Goal: Task Accomplishment & Management: Manage account settings

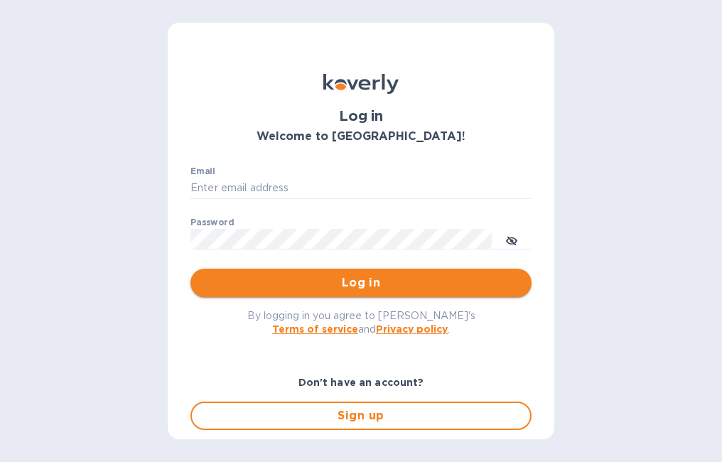
type input "[EMAIL_ADDRESS][DOMAIN_NAME]"
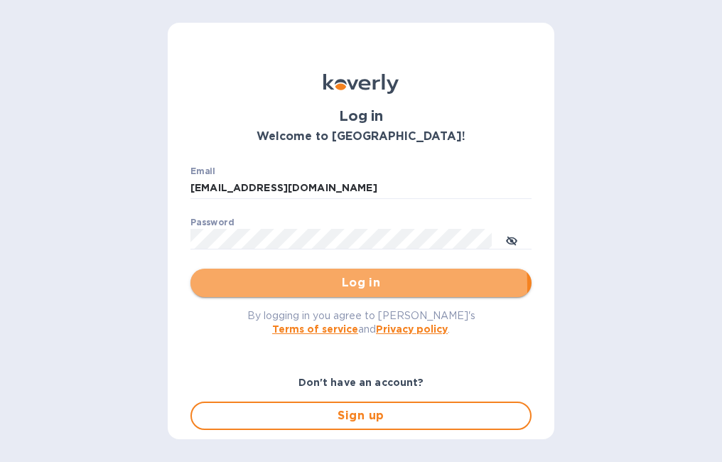
click at [293, 286] on span "Log in" at bounding box center [361, 282] width 318 height 17
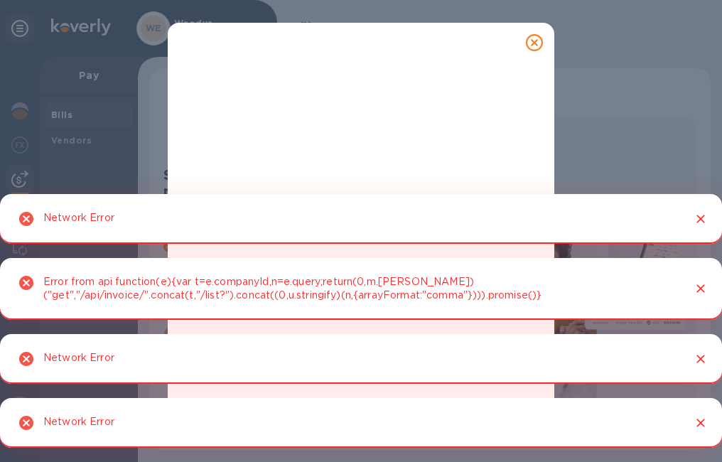
click at [702, 218] on icon "Close" at bounding box center [700, 219] width 14 height 14
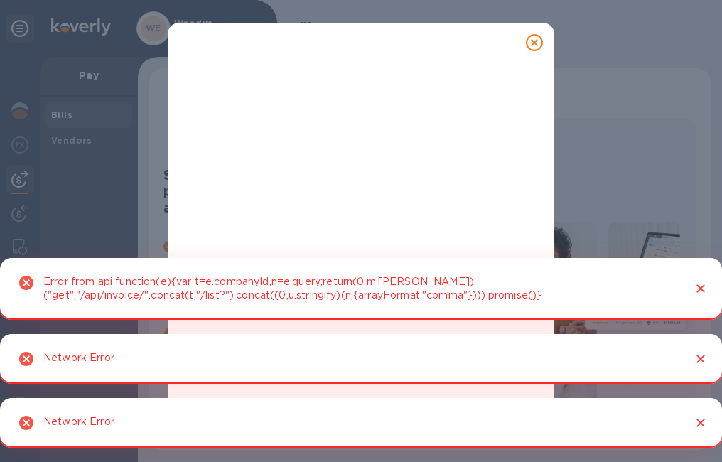
click at [705, 285] on icon "Close" at bounding box center [700, 288] width 14 height 14
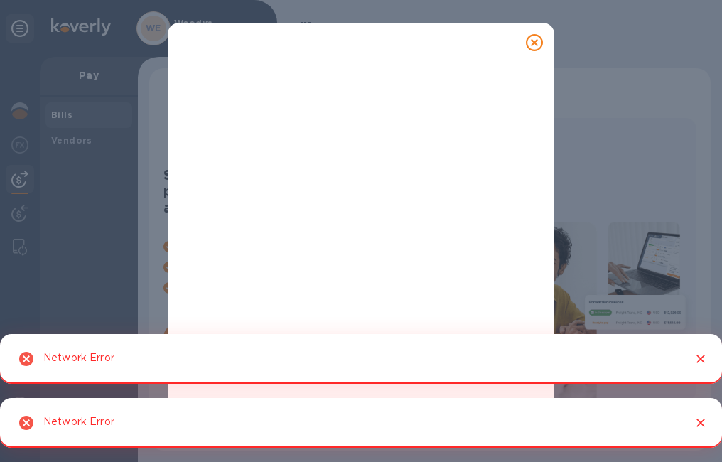
click at [708, 360] on button "Close" at bounding box center [700, 358] width 18 height 18
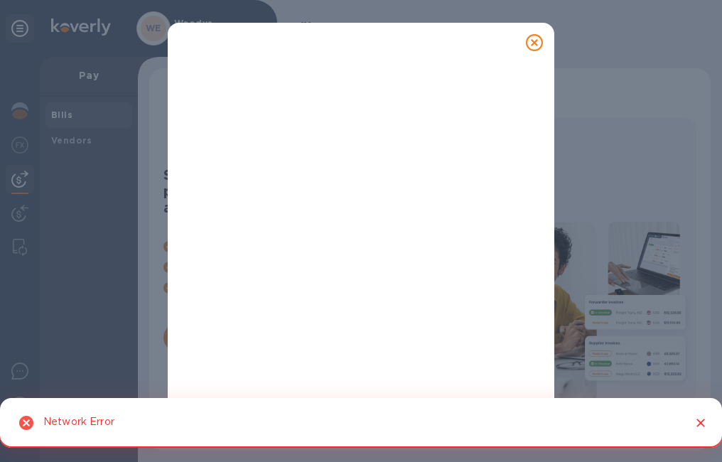
click at [703, 425] on icon "Close" at bounding box center [700, 423] width 14 height 14
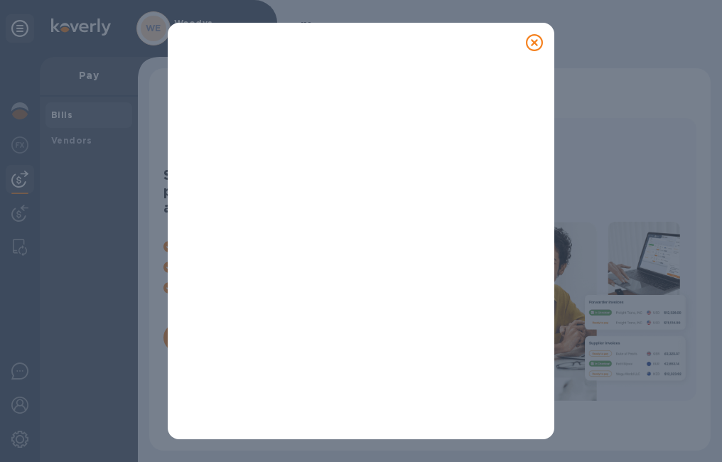
click at [532, 45] on icon at bounding box center [534, 42] width 17 height 17
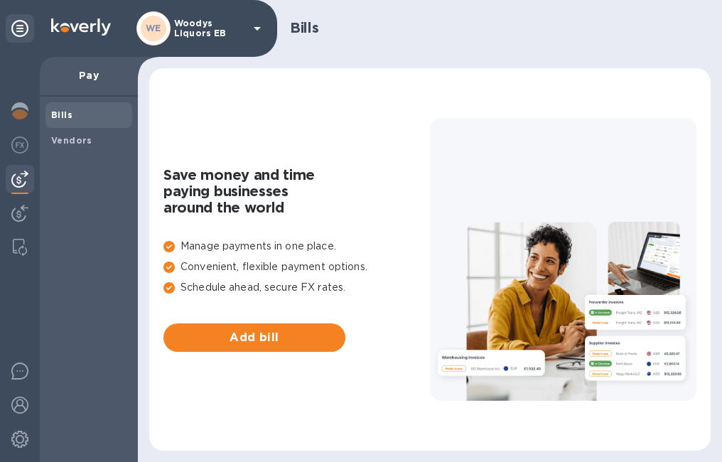
click at [58, 116] on b "Bills" at bounding box center [61, 114] width 21 height 11
click at [60, 114] on b "Bills" at bounding box center [61, 114] width 21 height 11
click at [24, 180] on img at bounding box center [19, 178] width 17 height 17
click at [21, 219] on img at bounding box center [19, 213] width 17 height 17
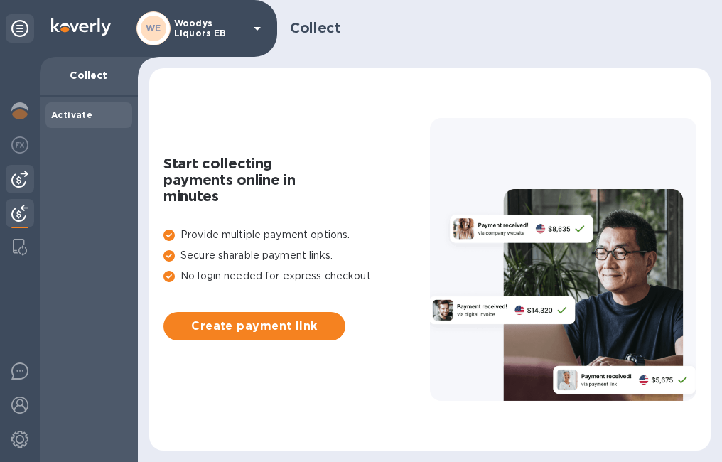
click at [14, 179] on img at bounding box center [19, 178] width 17 height 17
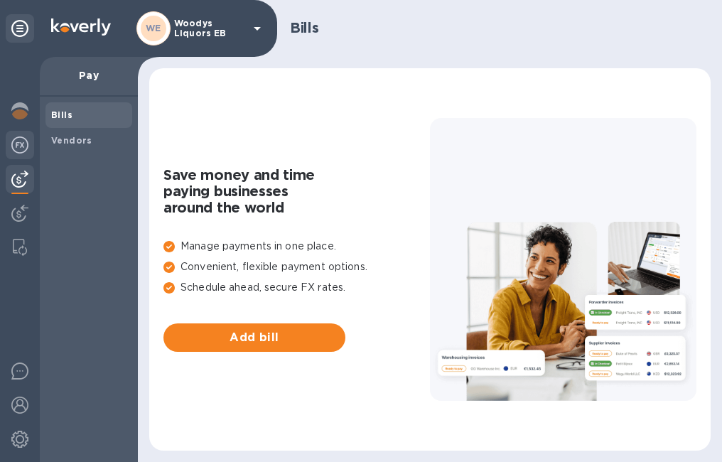
click at [26, 139] on img at bounding box center [19, 144] width 17 height 17
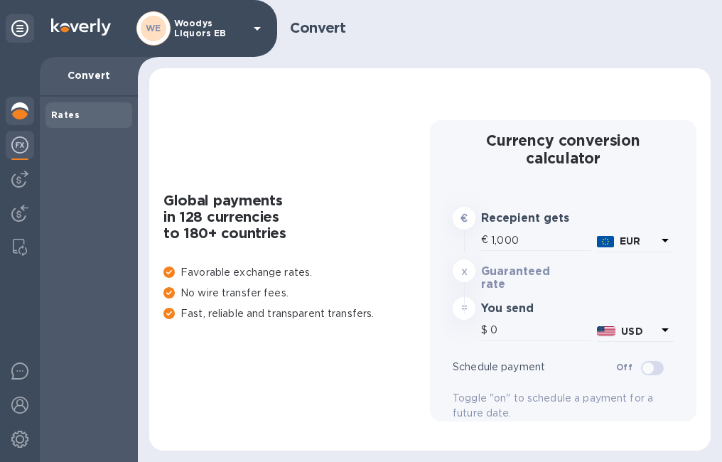
type input "1,176.97"
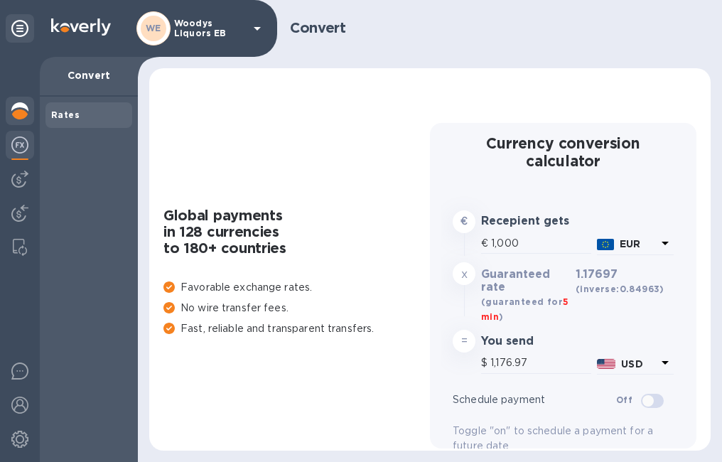
click at [20, 109] on img at bounding box center [19, 110] width 17 height 17
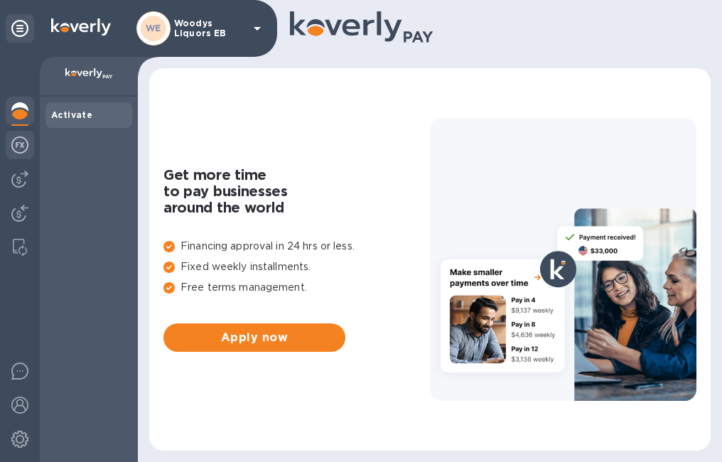
click at [26, 153] on div at bounding box center [20, 146] width 28 height 31
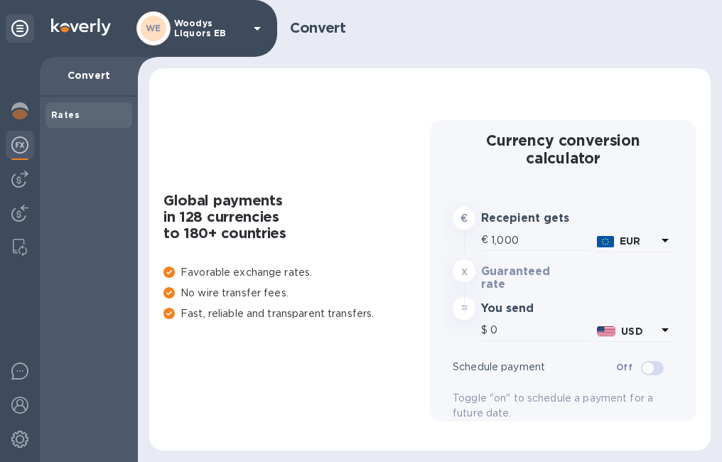
type input "1,176.97"
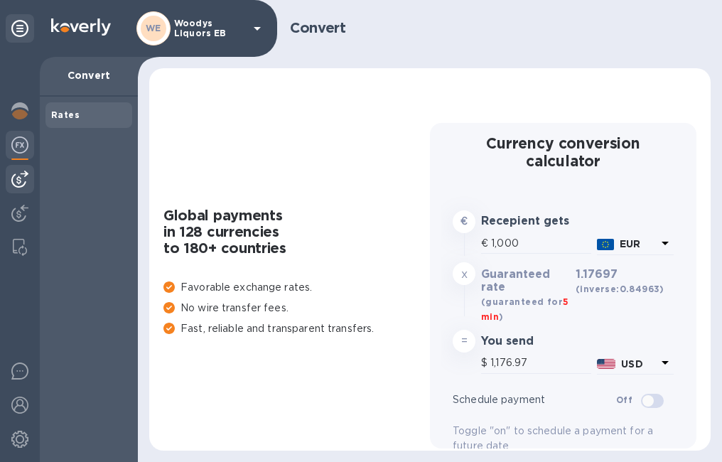
click at [19, 184] on img at bounding box center [19, 178] width 17 height 17
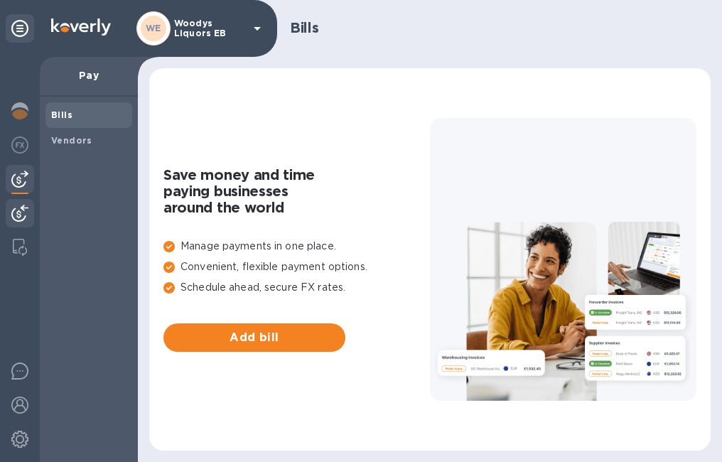
click at [18, 213] on img at bounding box center [19, 213] width 17 height 17
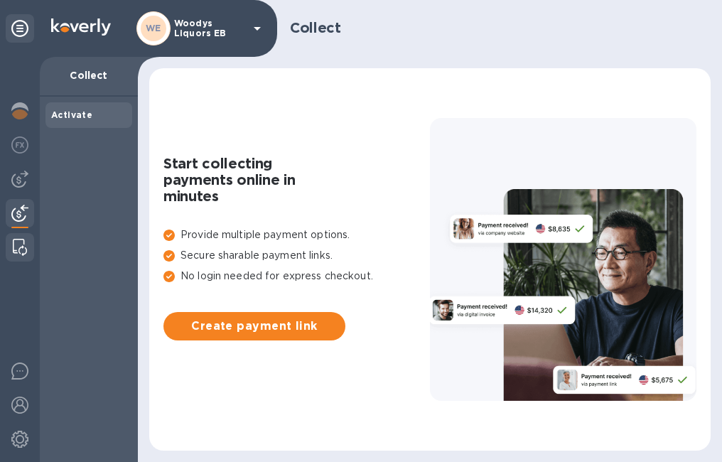
click at [28, 254] on div at bounding box center [20, 247] width 26 height 28
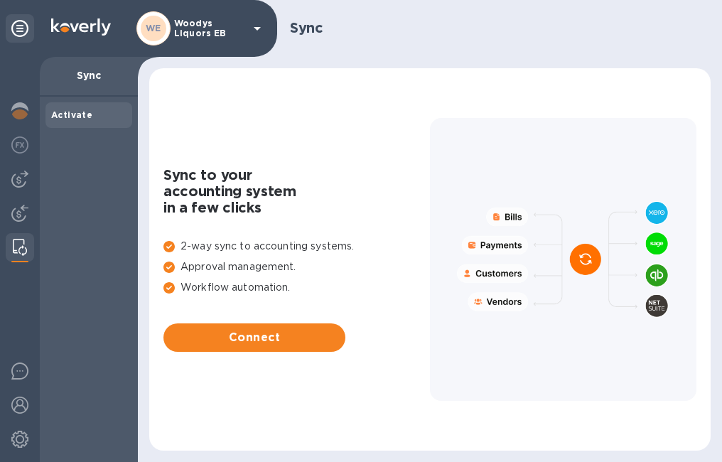
click at [220, 18] on div "WE Woodys Liquors EB" at bounding box center [200, 28] width 129 height 34
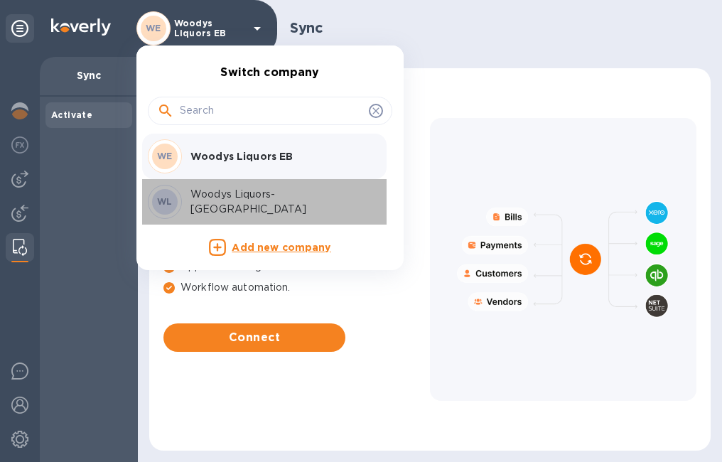
drag, startPoint x: 242, startPoint y: 198, endPoint x: 250, endPoint y: 206, distance: 11.1
click at [242, 196] on p "Woodys Liquors-[GEOGRAPHIC_DATA]" at bounding box center [279, 202] width 179 height 30
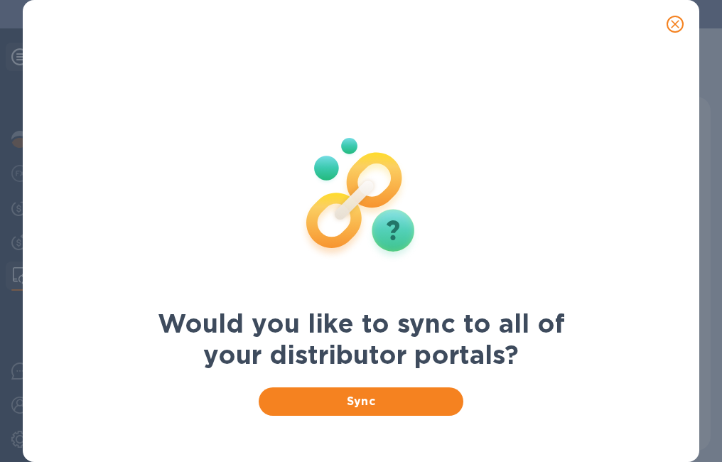
click at [433, 384] on div "Sync" at bounding box center [361, 401] width 426 height 45
click at [448, 403] on span "Sync" at bounding box center [361, 401] width 182 height 17
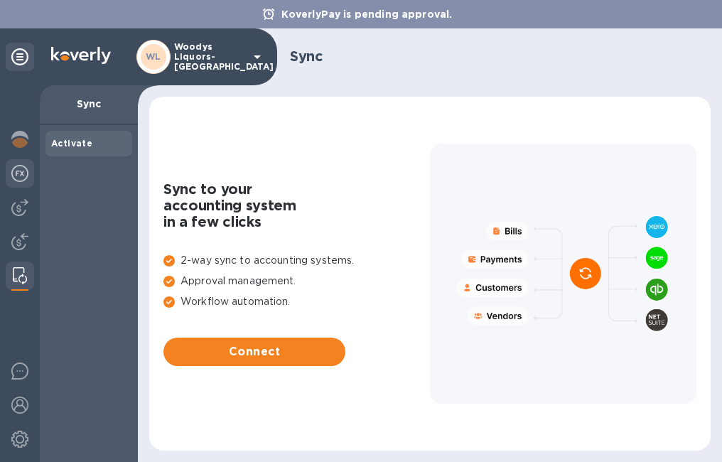
click at [19, 173] on img at bounding box center [19, 173] width 17 height 17
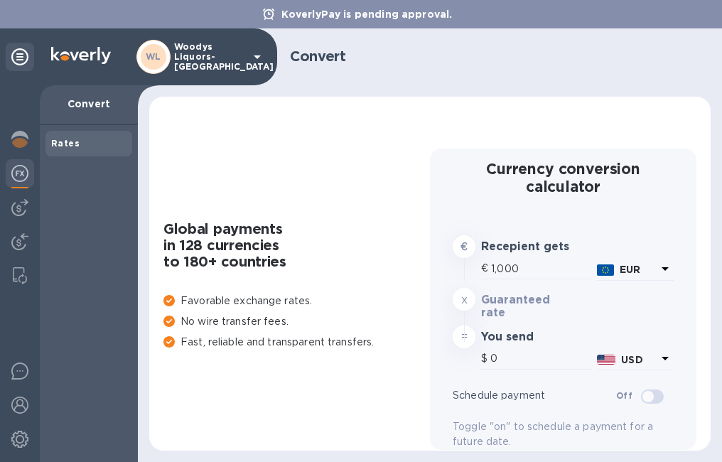
type input "1,176.97"
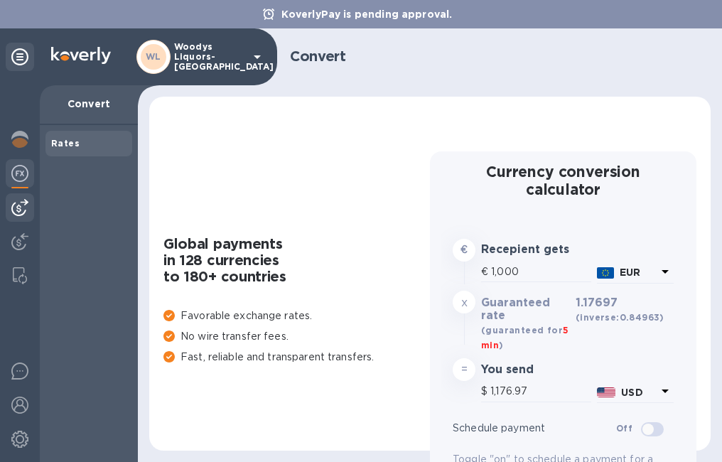
click at [18, 197] on div at bounding box center [20, 207] width 28 height 28
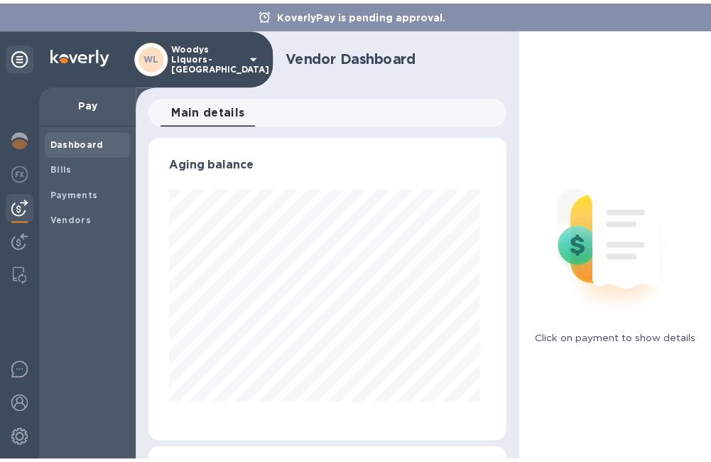
scroll to position [307, 358]
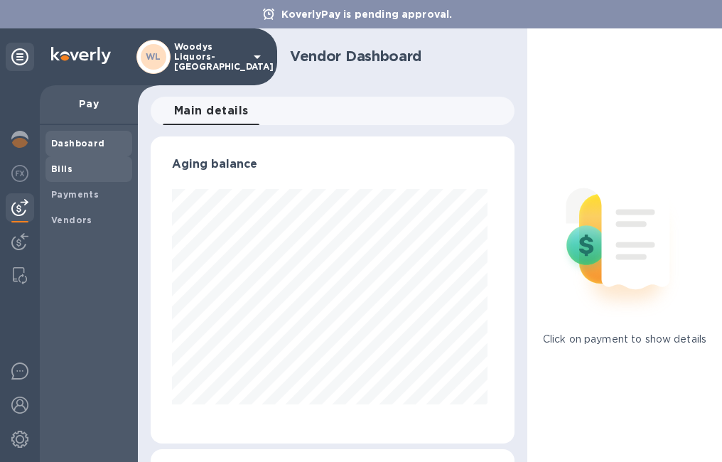
click at [67, 168] on b "Bills" at bounding box center [61, 168] width 21 height 11
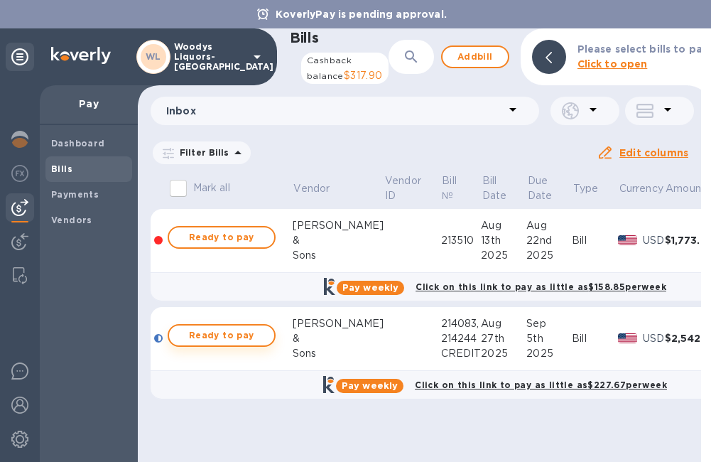
click at [267, 341] on button "Ready to pay" at bounding box center [222, 335] width 108 height 23
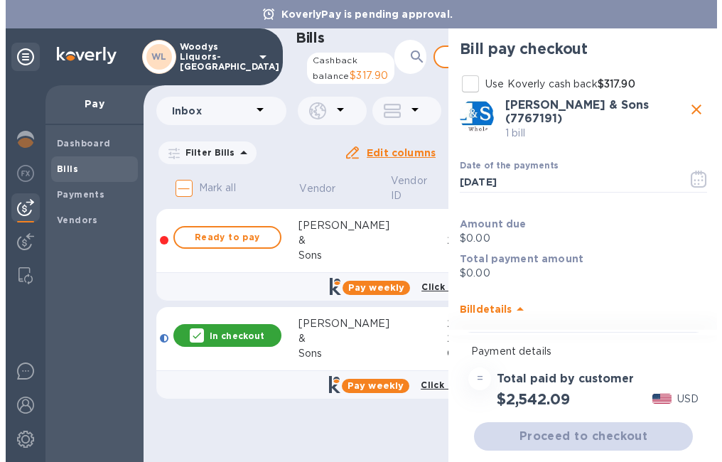
scroll to position [17, 0]
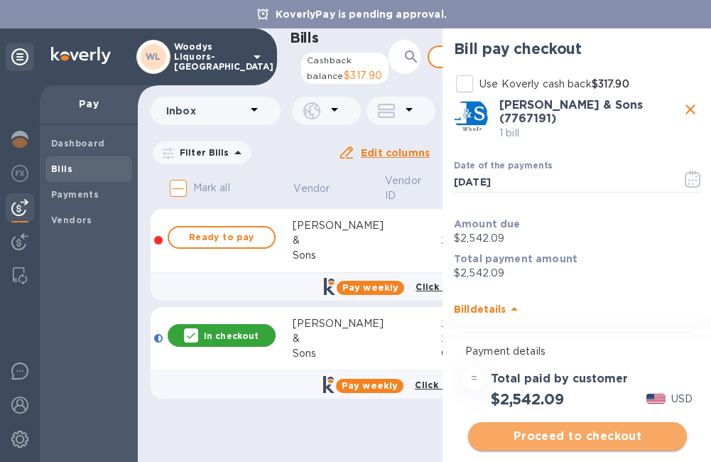
click at [583, 439] on span "Proceed to checkout" at bounding box center [577, 436] width 196 height 17
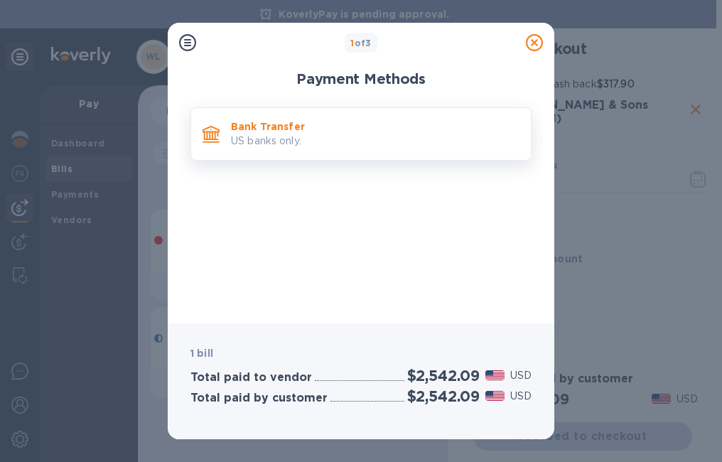
click at [356, 148] on p "US banks only." at bounding box center [375, 141] width 288 height 15
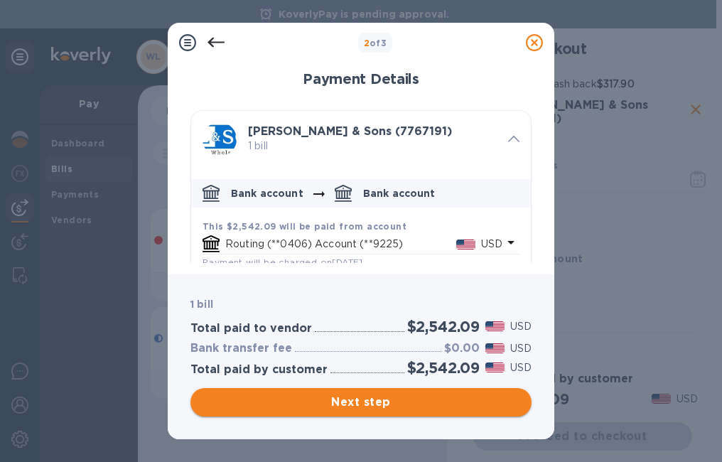
click at [443, 396] on span "Next step" at bounding box center [361, 402] width 318 height 17
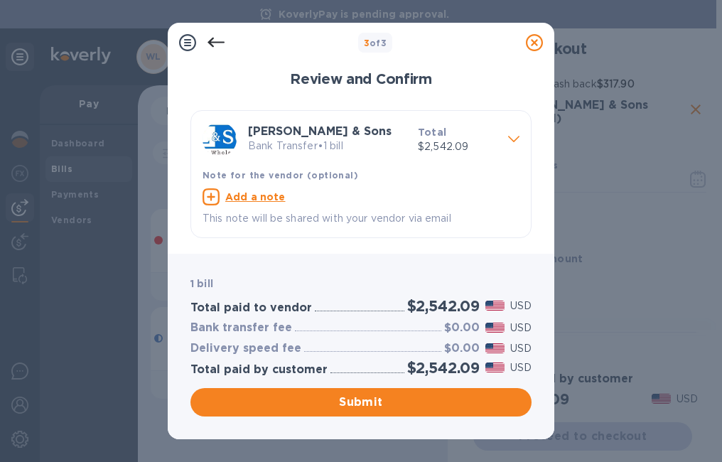
click at [531, 43] on icon at bounding box center [534, 42] width 17 height 17
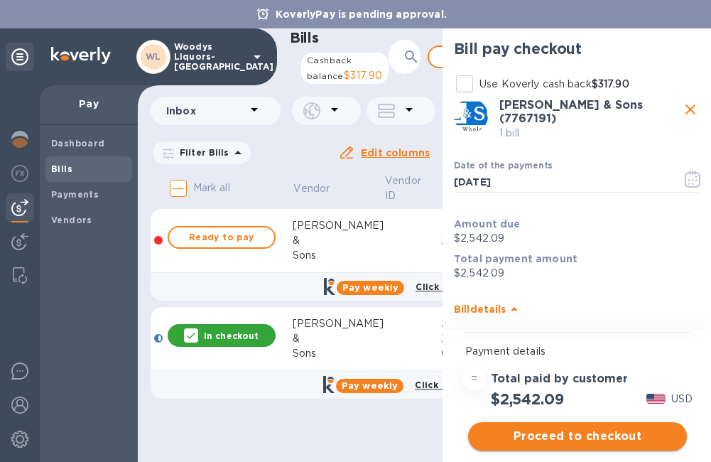
click at [650, 435] on span "Proceed to checkout" at bounding box center [577, 436] width 196 height 17
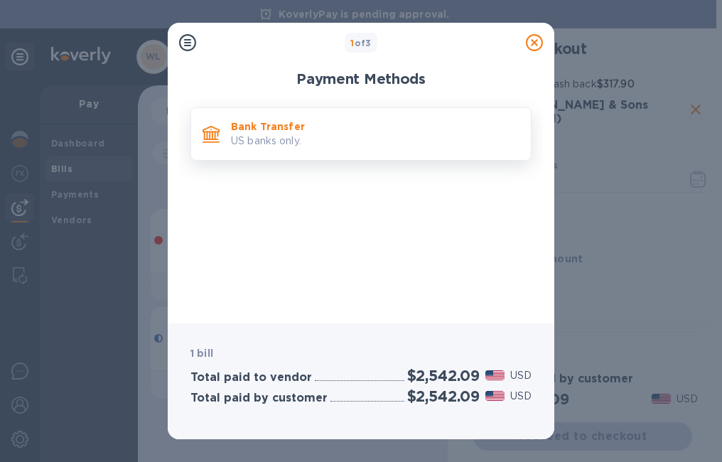
click at [452, 132] on p "Bank Transfer" at bounding box center [375, 126] width 288 height 14
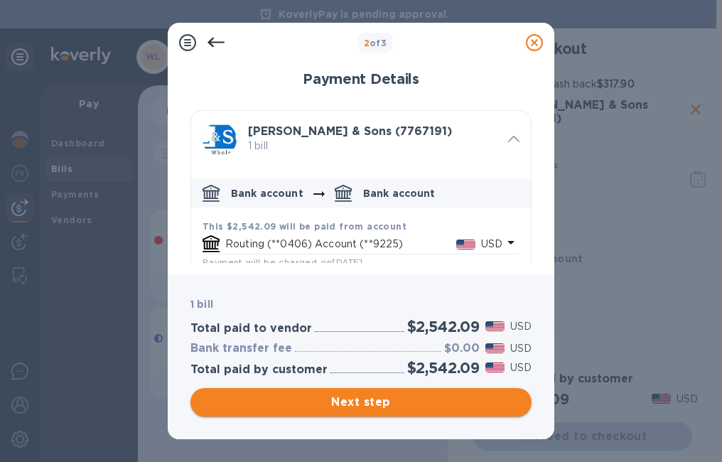
click at [421, 396] on span "Next step" at bounding box center [361, 402] width 318 height 17
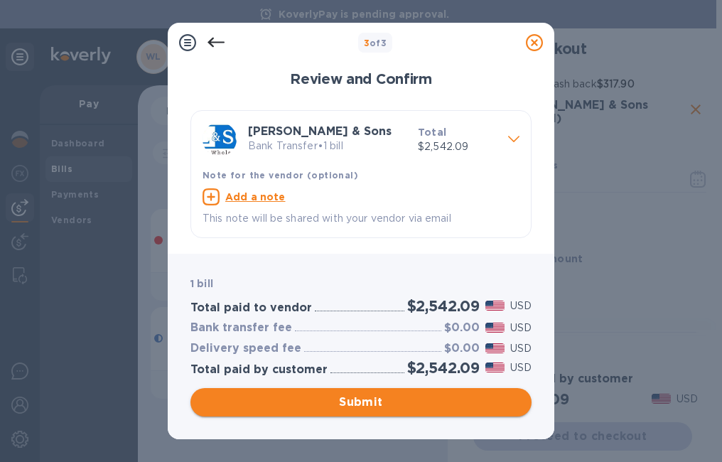
click at [443, 408] on span "Submit" at bounding box center [361, 402] width 318 height 17
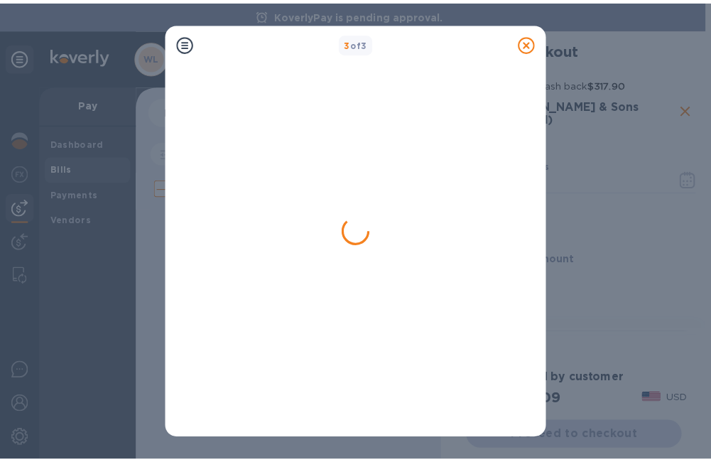
scroll to position [0, 0]
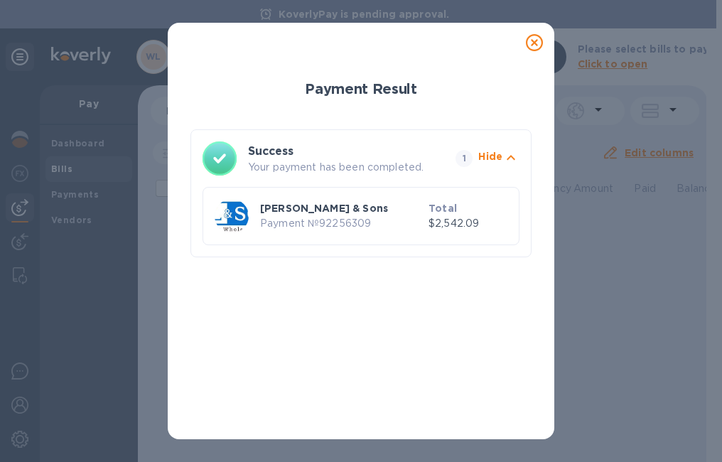
click at [537, 40] on icon at bounding box center [534, 42] width 17 height 17
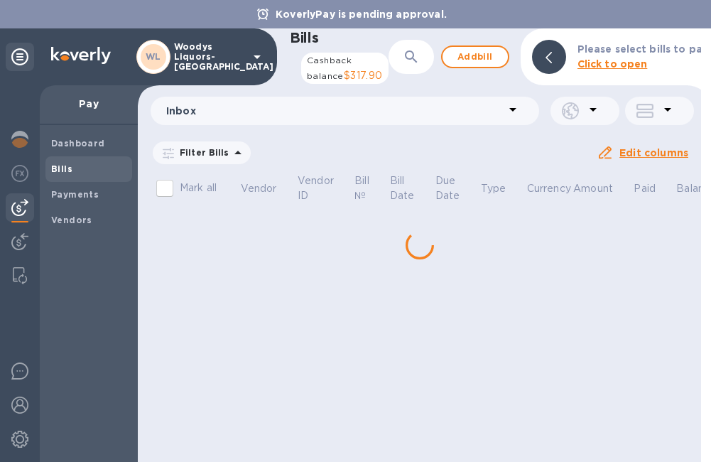
click at [224, 60] on p "Woodys Liquors-[GEOGRAPHIC_DATA]" at bounding box center [209, 57] width 71 height 30
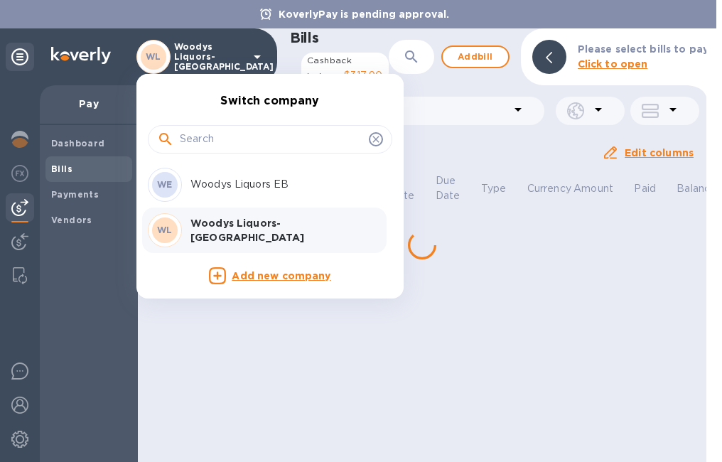
click at [246, 193] on div "WE Woodys Liquors EB" at bounding box center [259, 185] width 222 height 34
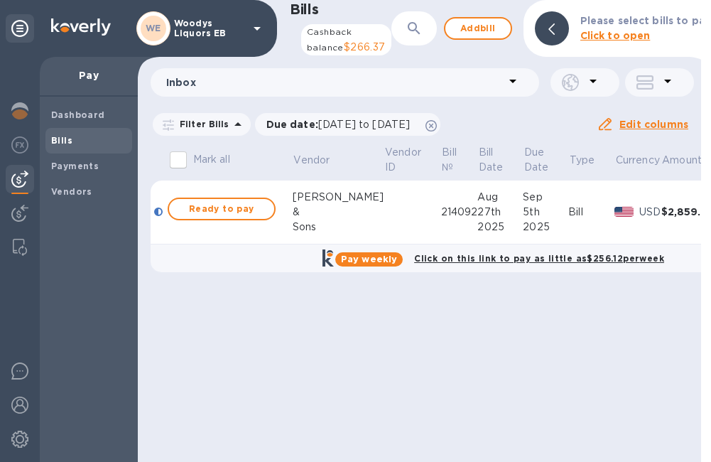
click at [246, 217] on span "Ready to pay" at bounding box center [221, 208] width 82 height 17
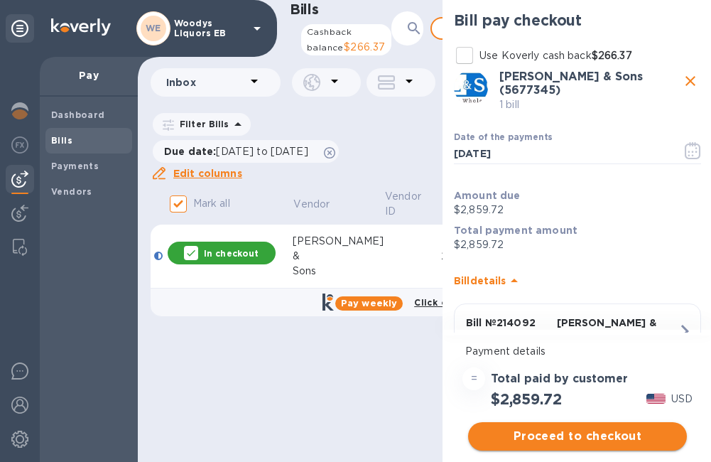
click at [568, 443] on span "Proceed to checkout" at bounding box center [577, 436] width 196 height 17
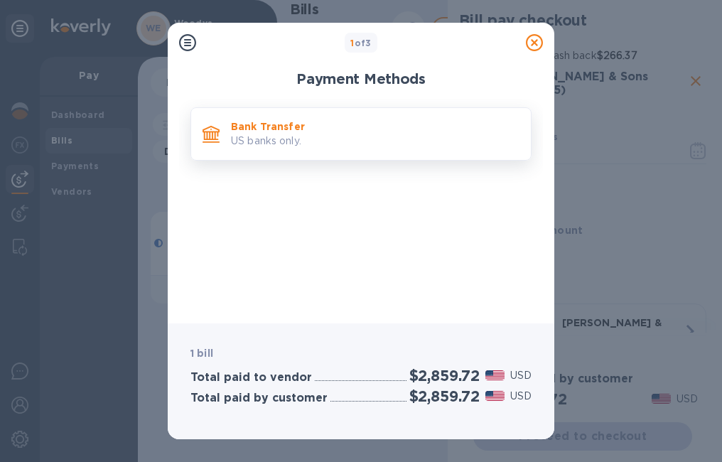
click at [281, 146] on p "US banks only." at bounding box center [375, 141] width 288 height 15
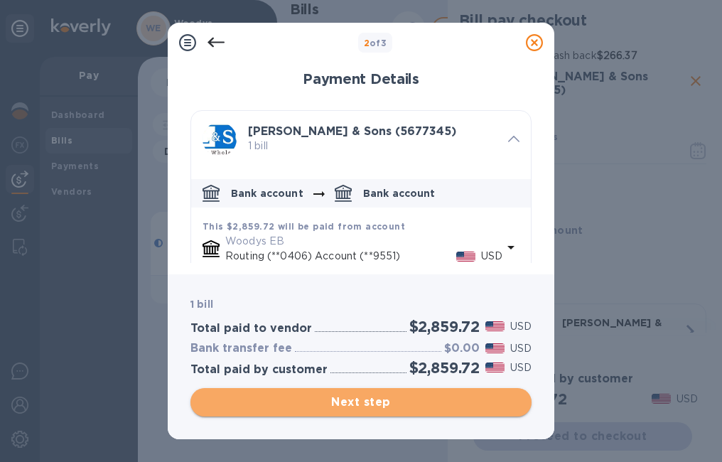
click at [378, 415] on button "Next step" at bounding box center [360, 402] width 341 height 28
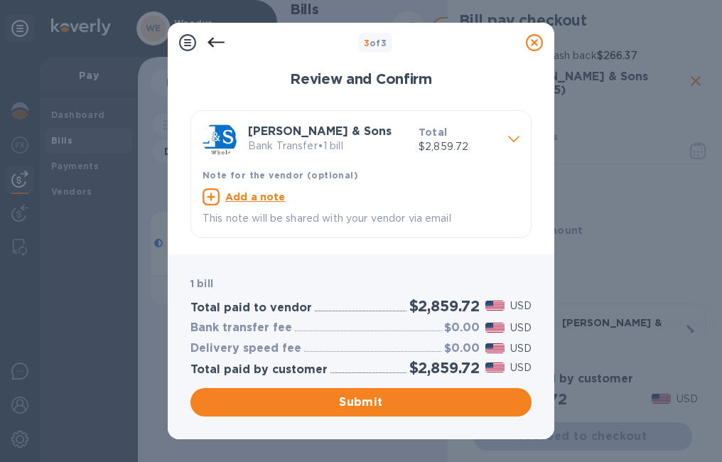
click at [332, 132] on h3 "Zall & Sons" at bounding box center [327, 131] width 159 height 13
click at [435, 399] on span "Submit" at bounding box center [361, 402] width 318 height 17
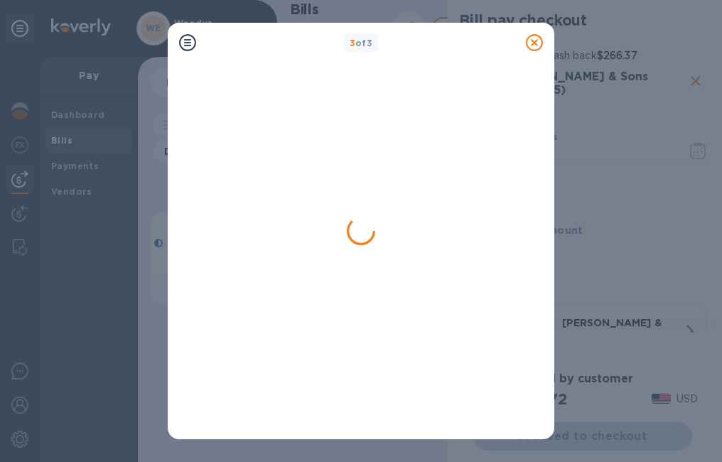
checkbox input "false"
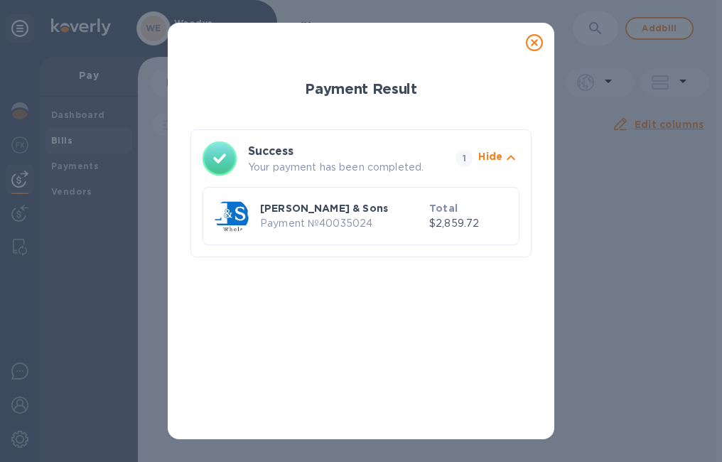
click at [283, 211] on p "Zall & Sons" at bounding box center [341, 208] width 163 height 14
drag, startPoint x: 286, startPoint y: 211, endPoint x: 296, endPoint y: 203, distance: 12.1
click at [286, 212] on p "Zall & Sons" at bounding box center [341, 208] width 163 height 14
click at [536, 43] on icon at bounding box center [534, 42] width 17 height 17
